Goal: Find specific page/section: Find specific page/section

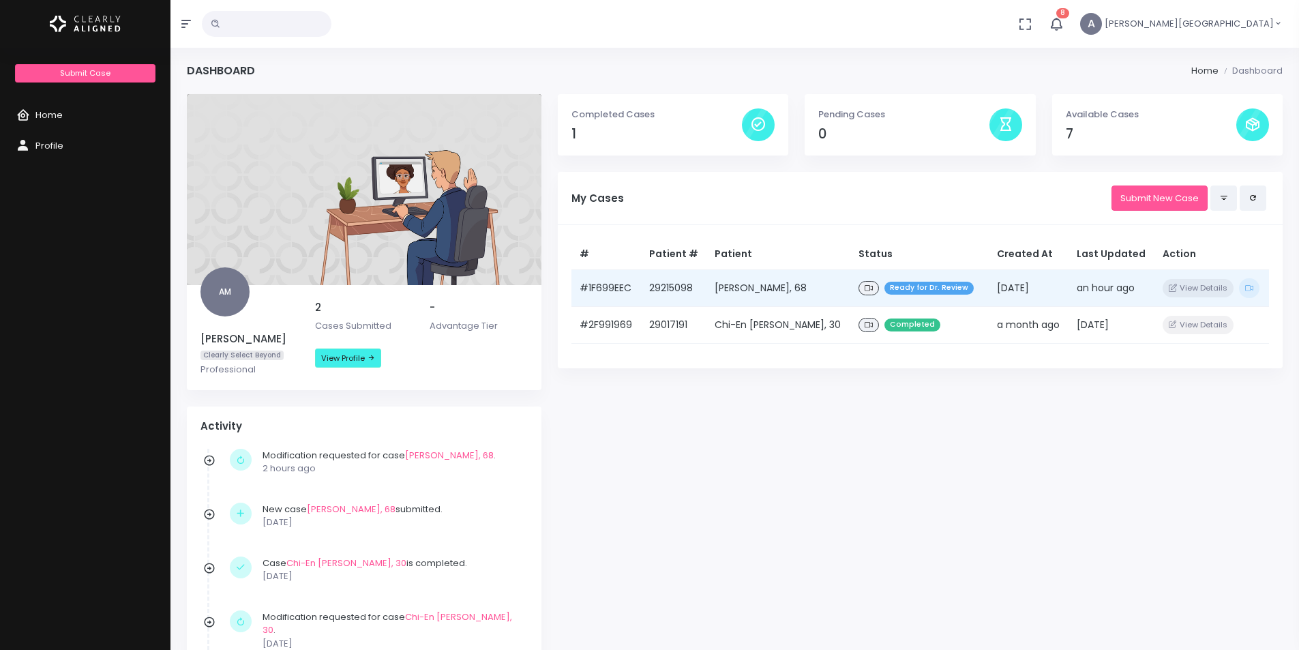
click at [665, 294] on td "29215098" at bounding box center [674, 287] width 66 height 37
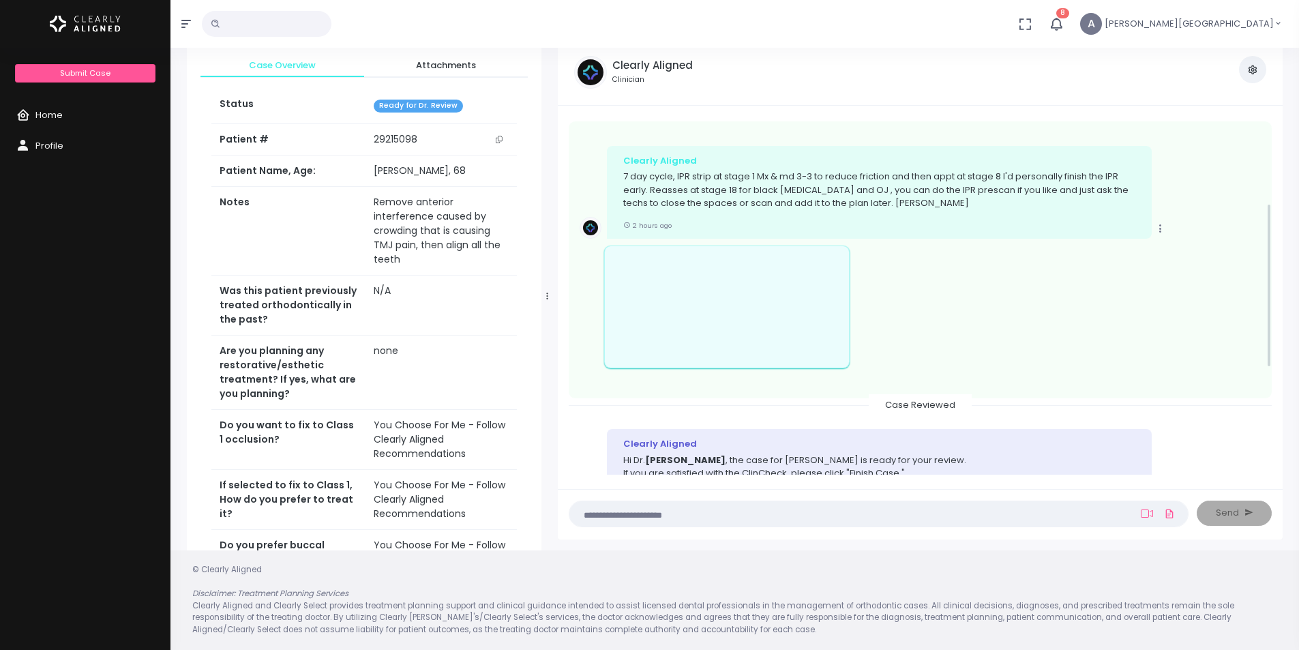
scroll to position [419, 0]
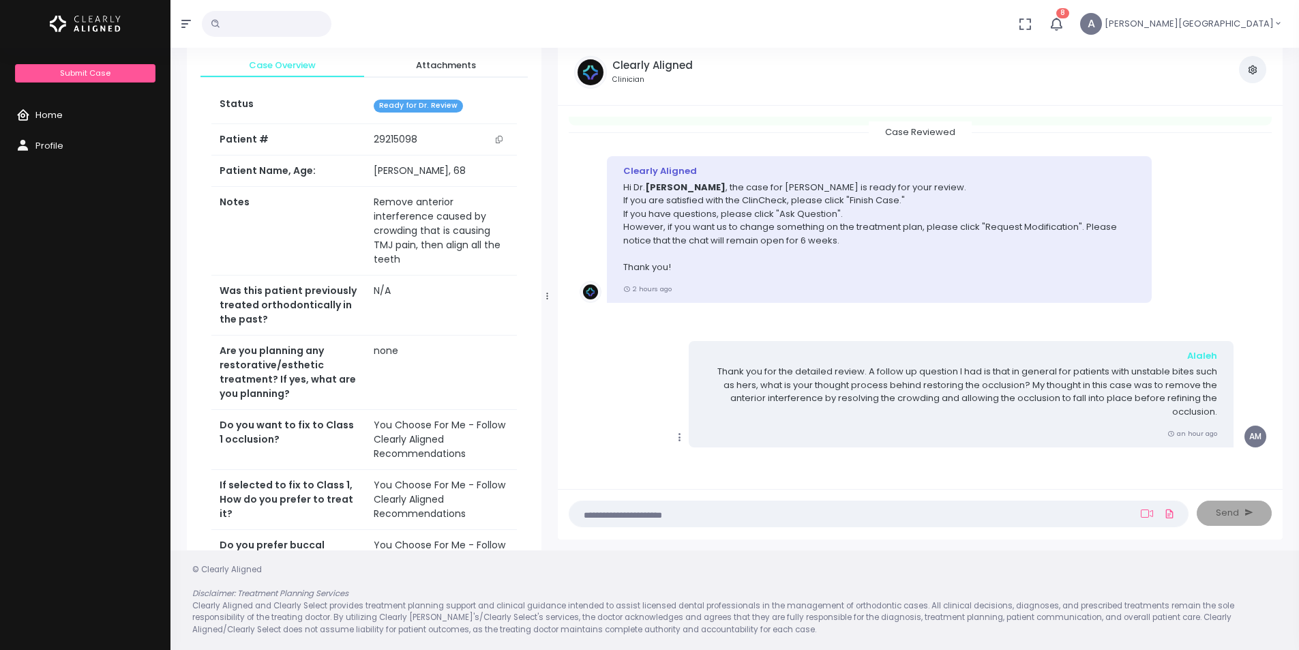
click at [52, 115] on span "Home" at bounding box center [48, 114] width 27 height 13
